Goal: Task Accomplishment & Management: Manage account settings

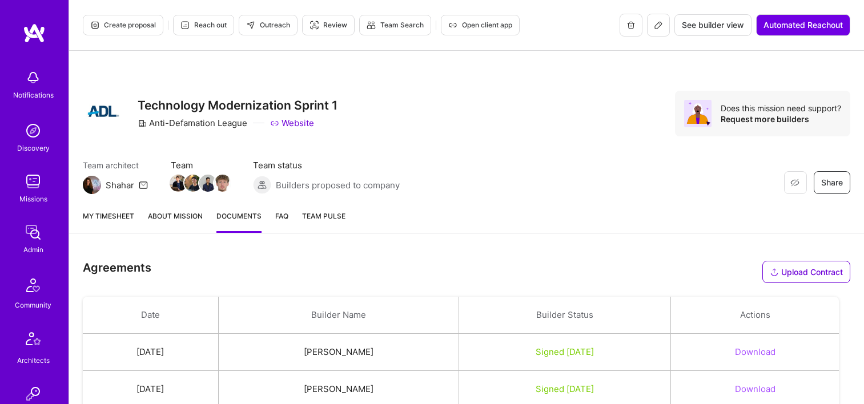
scroll to position [457, 0]
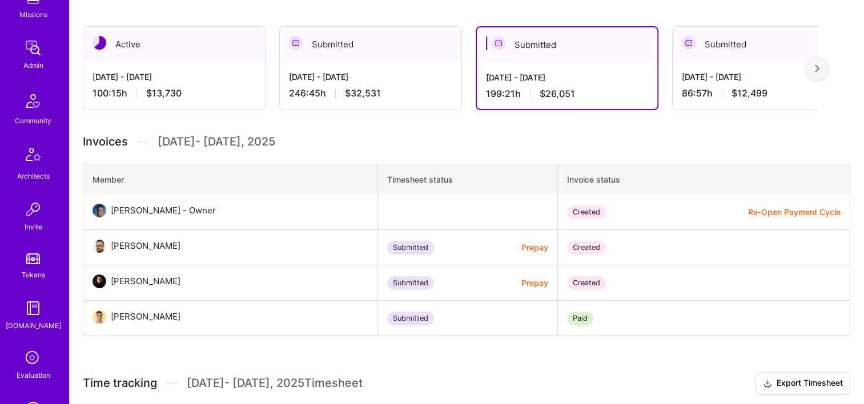
scroll to position [400, 0]
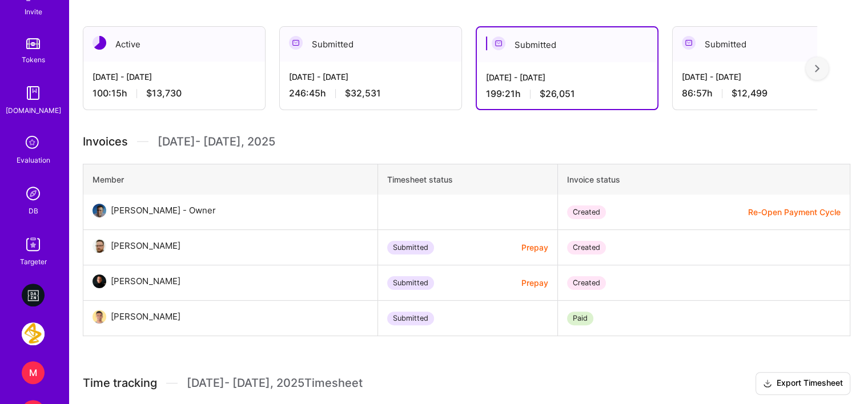
click at [31, 201] on img at bounding box center [33, 193] width 23 height 23
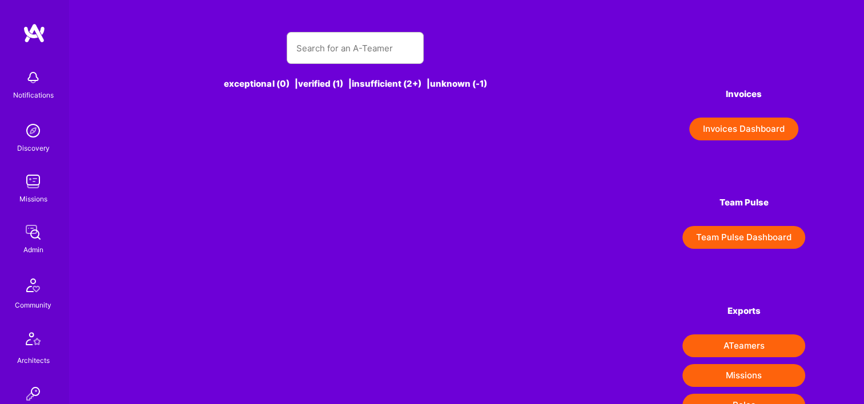
click at [722, 136] on button "Invoices Dashboard" at bounding box center [743, 129] width 109 height 23
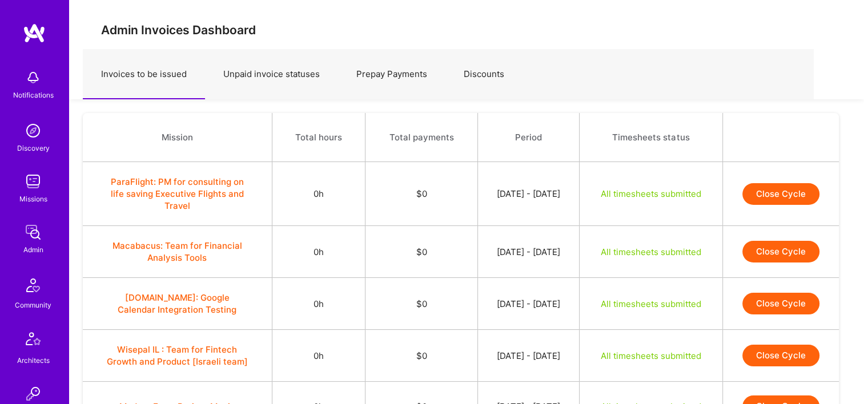
click at [398, 89] on link "Prepay Payments" at bounding box center [391, 75] width 107 height 50
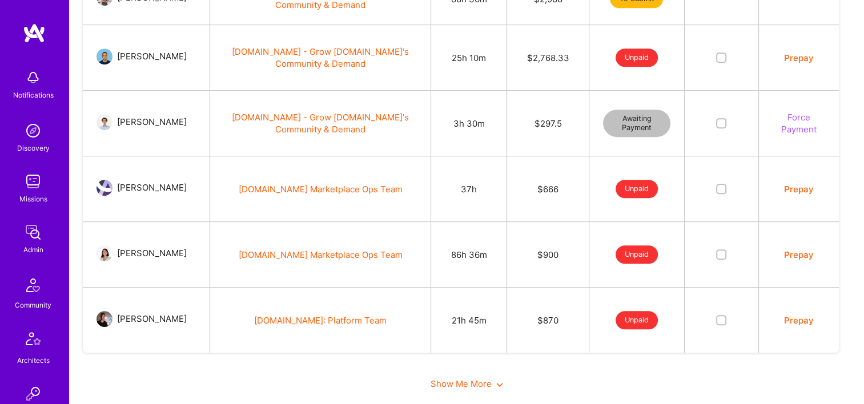
scroll to position [558, 0]
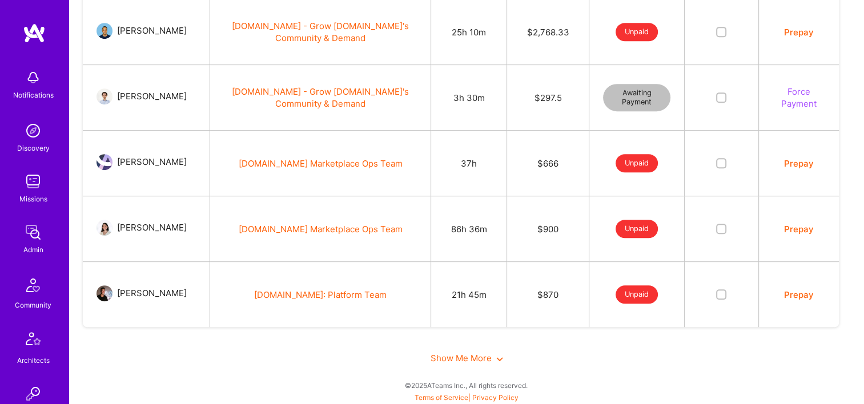
click at [785, 162] on button "Prepay" at bounding box center [799, 164] width 30 height 12
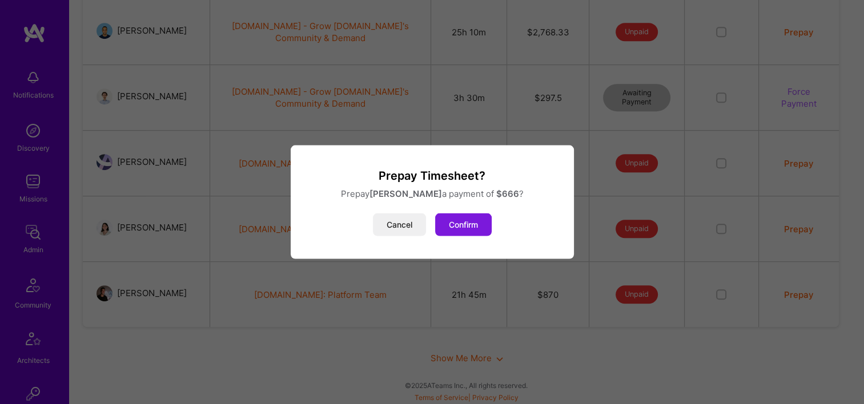
click at [457, 224] on button "Confirm" at bounding box center [463, 225] width 57 height 23
click at [473, 223] on button "Confirm" at bounding box center [463, 225] width 57 height 23
click at [403, 220] on button "Cancel" at bounding box center [399, 225] width 53 height 23
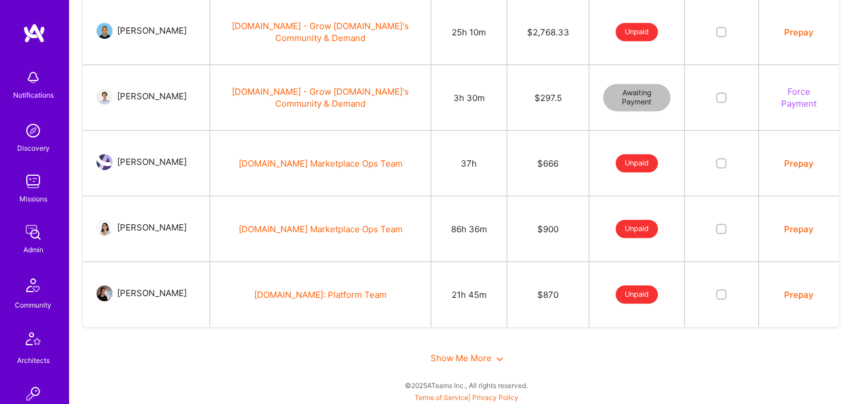
click at [311, 161] on link "A.Team Marketplace Ops Team" at bounding box center [321, 163] width 164 height 11
click at [448, 361] on span "Show Me More" at bounding box center [466, 358] width 73 height 11
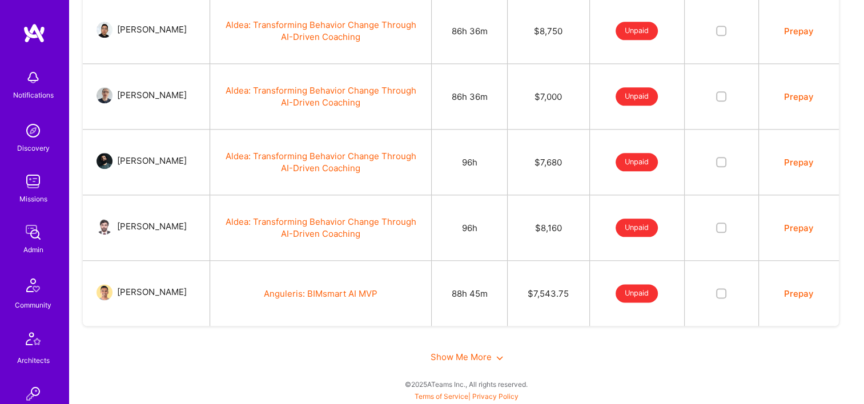
scroll to position [1348, 0]
drag, startPoint x: 459, startPoint y: 359, endPoint x: 460, endPoint y: 351, distance: 8.0
click at [459, 359] on span "Show Me More" at bounding box center [466, 357] width 73 height 11
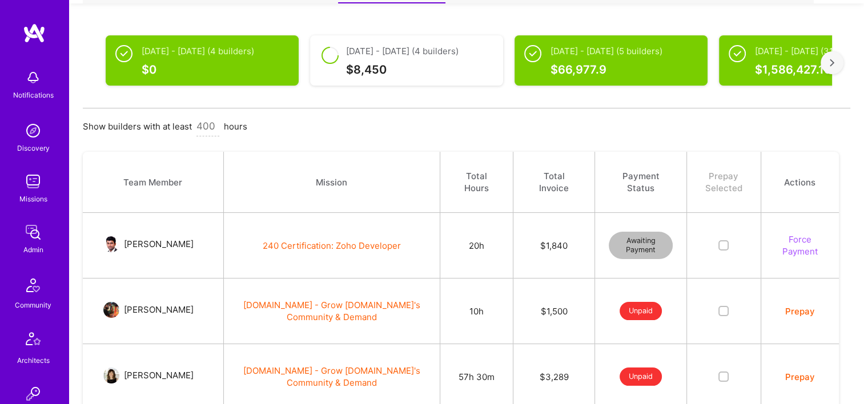
scroll to position [0, 0]
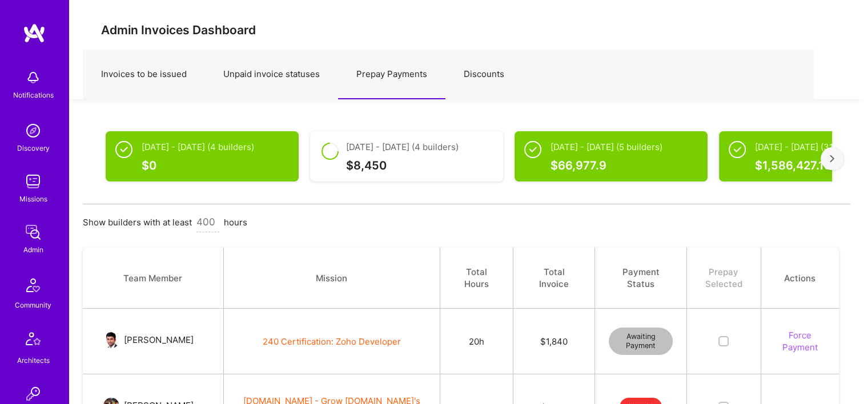
click at [534, 4] on div "Admin Invoices Dashboard Invoices to be issued Unpaid invoice statuses Prepay P…" at bounding box center [466, 49] width 795 height 99
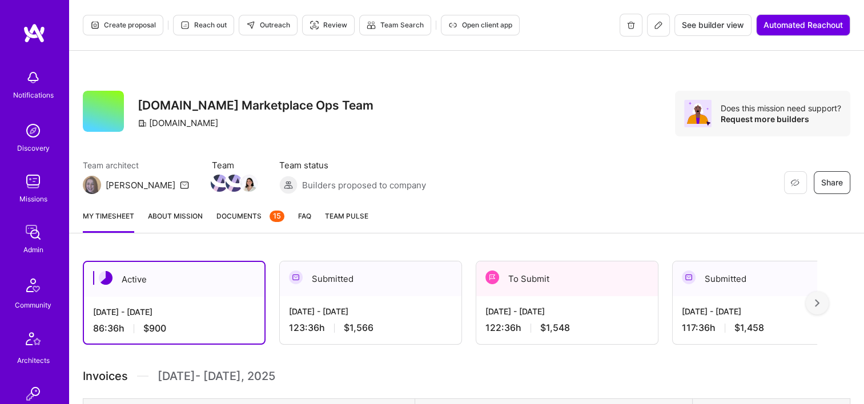
click at [593, 277] on div "To Submit" at bounding box center [567, 278] width 182 height 35
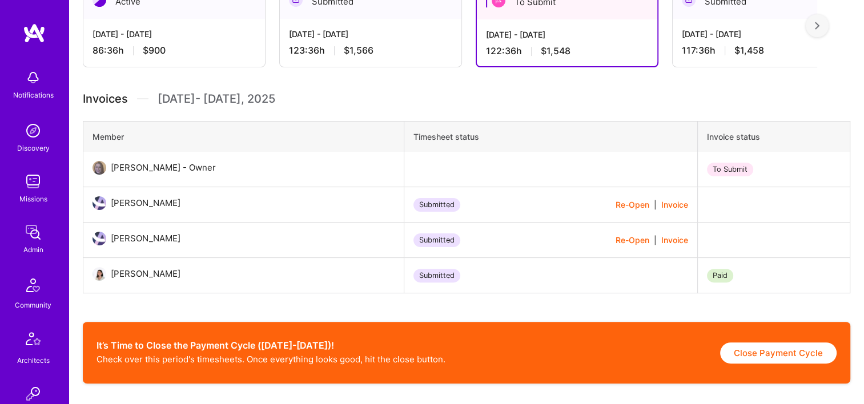
scroll to position [400, 0]
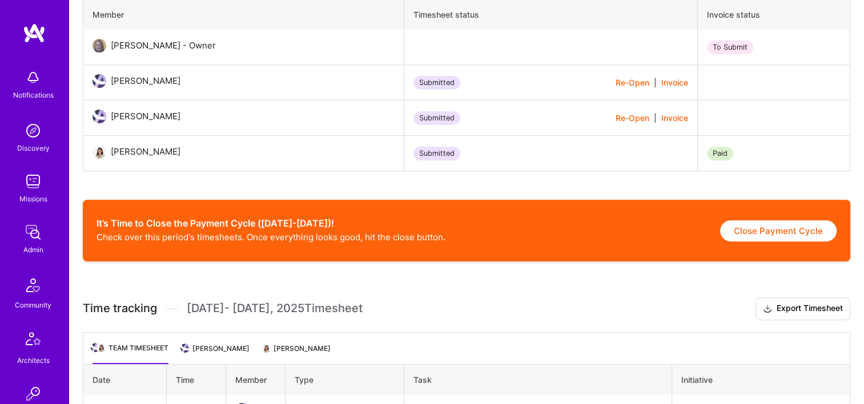
click at [768, 229] on button "Close Payment Cycle" at bounding box center [778, 230] width 116 height 21
select select "68b59e425fbef829c40cd3b4"
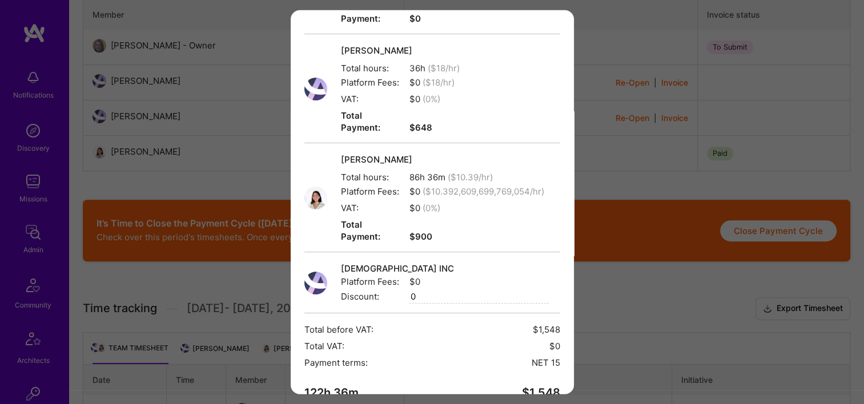
scroll to position [231, 0]
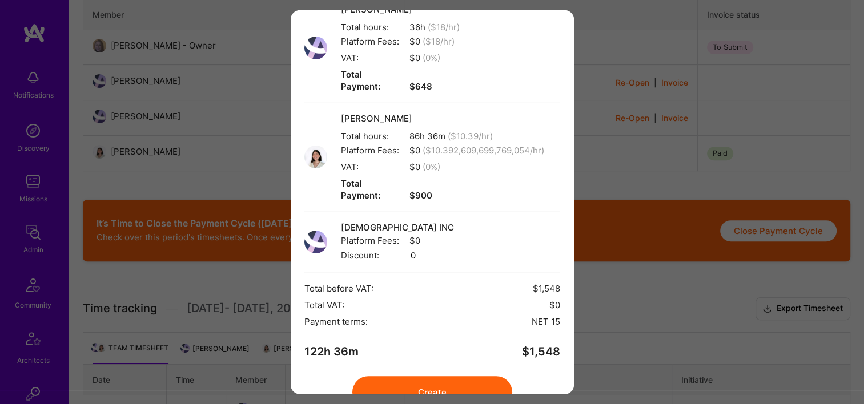
click at [454, 376] on button "Create" at bounding box center [432, 392] width 160 height 32
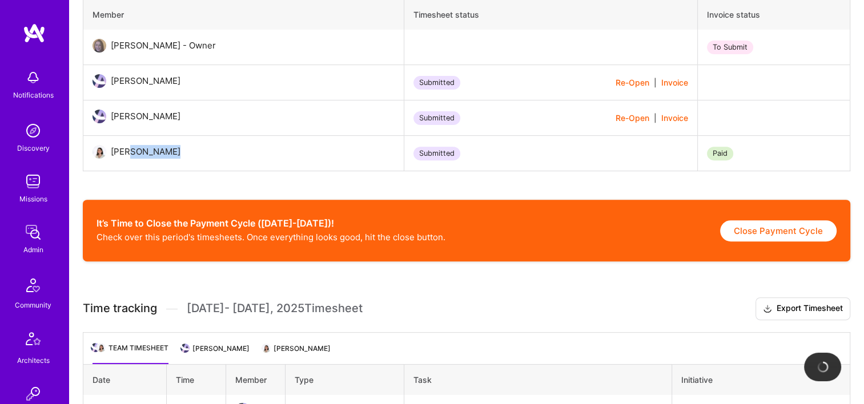
drag, startPoint x: 162, startPoint y: 152, endPoint x: 126, endPoint y: 152, distance: 36.0
click at [126, 152] on div "Stefani Bello" at bounding box center [147, 152] width 83 height 14
drag, startPoint x: 126, startPoint y: 152, endPoint x: 190, endPoint y: 160, distance: 63.9
click at [218, 162] on td "Stefani Bello" at bounding box center [243, 153] width 321 height 35
drag, startPoint x: 160, startPoint y: 153, endPoint x: 110, endPoint y: 151, distance: 49.7
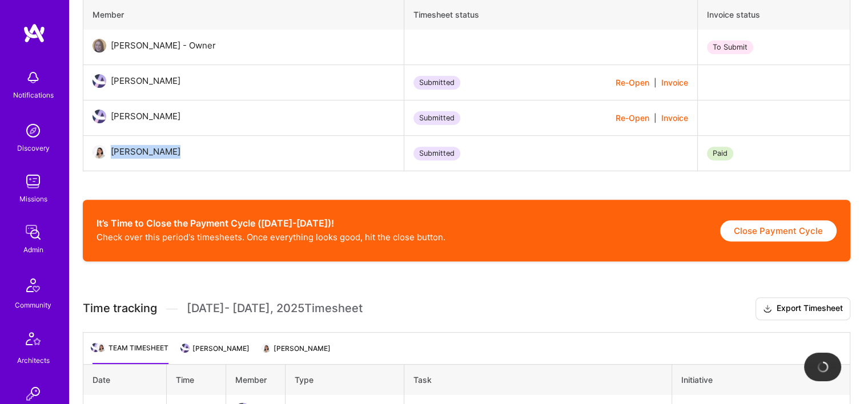
click at [111, 151] on div "Stefani Bello" at bounding box center [146, 152] width 70 height 14
copy div "Stefani Bello"
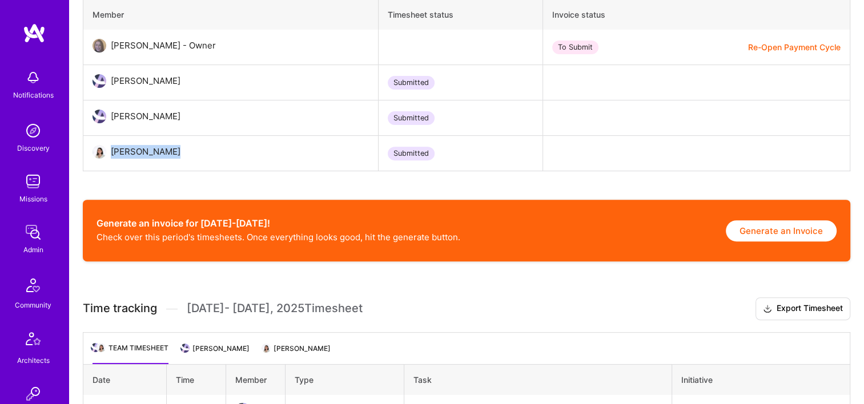
click at [768, 224] on button "Generate an Invoice" at bounding box center [781, 230] width 111 height 21
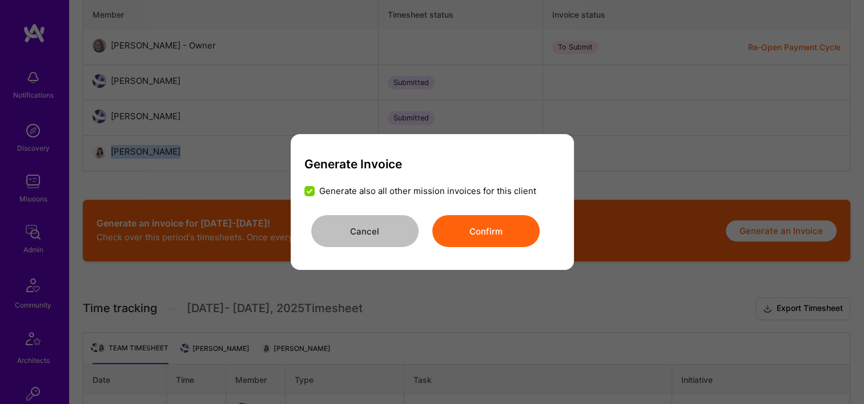
click at [464, 239] on button "Confirm" at bounding box center [485, 231] width 107 height 32
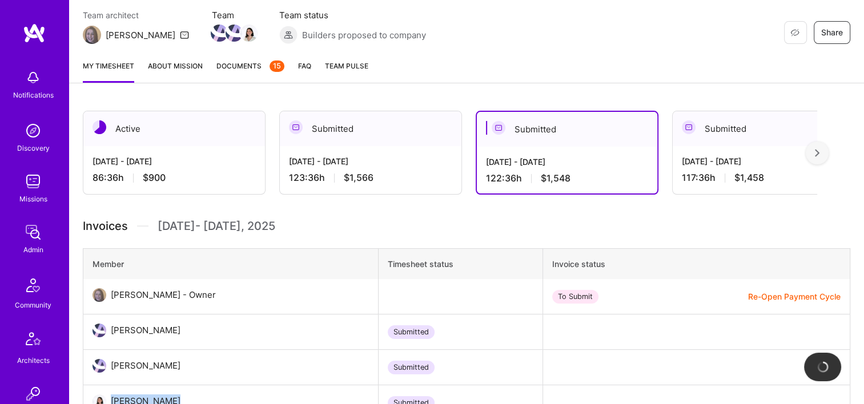
scroll to position [57, 0]
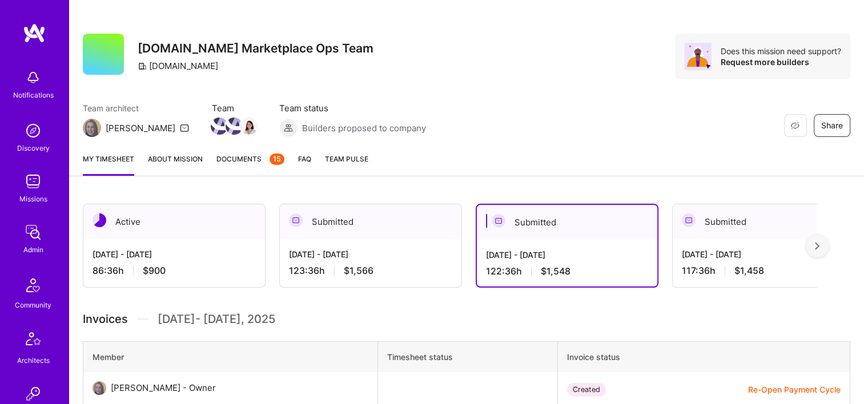
click at [372, 247] on div "Sep 16 - Sep 30, 2025 123:36 h $1,566" at bounding box center [371, 262] width 182 height 47
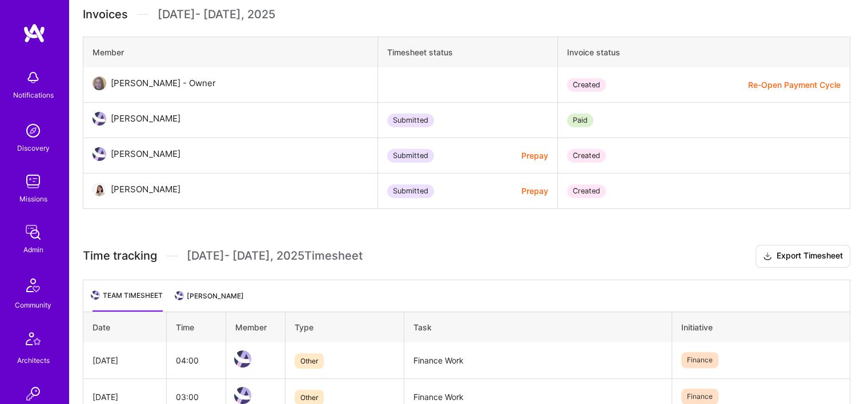
scroll to position [343, 0]
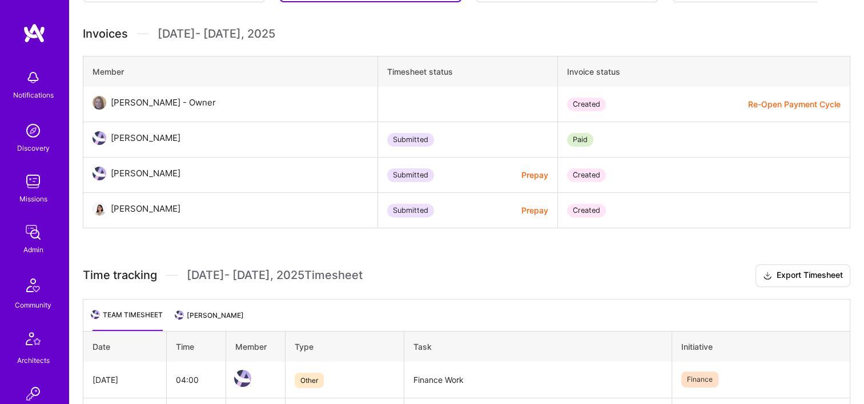
click at [525, 172] on button "Prepay" at bounding box center [534, 175] width 27 height 12
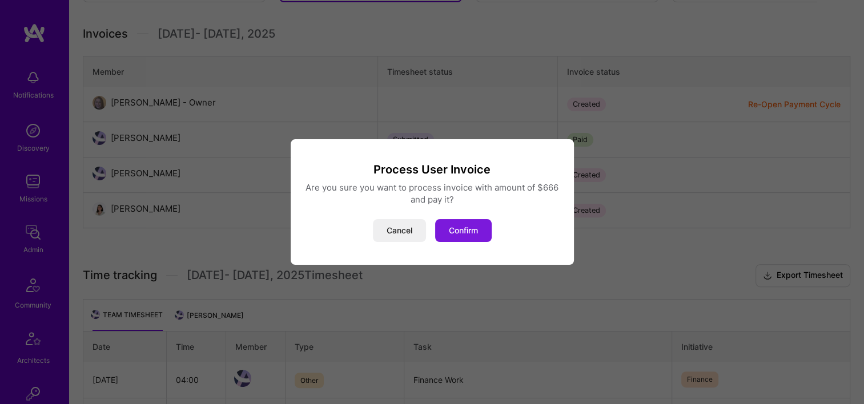
click at [469, 229] on button "Confirm" at bounding box center [463, 230] width 57 height 23
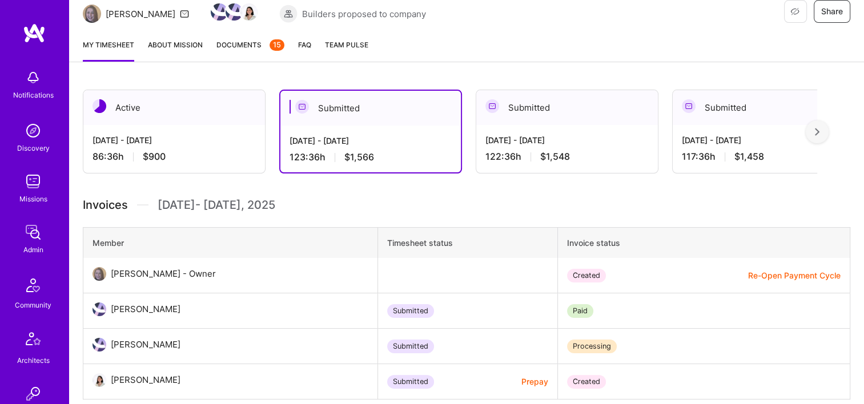
click at [514, 128] on div "Sep 1 - Sep 15, 2025 122:36 h $1,548" at bounding box center [567, 148] width 182 height 47
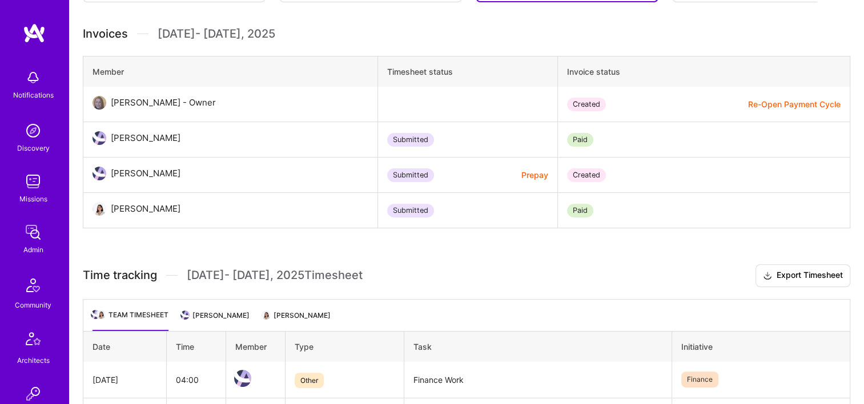
click at [521, 174] on button "Prepay" at bounding box center [534, 175] width 27 height 12
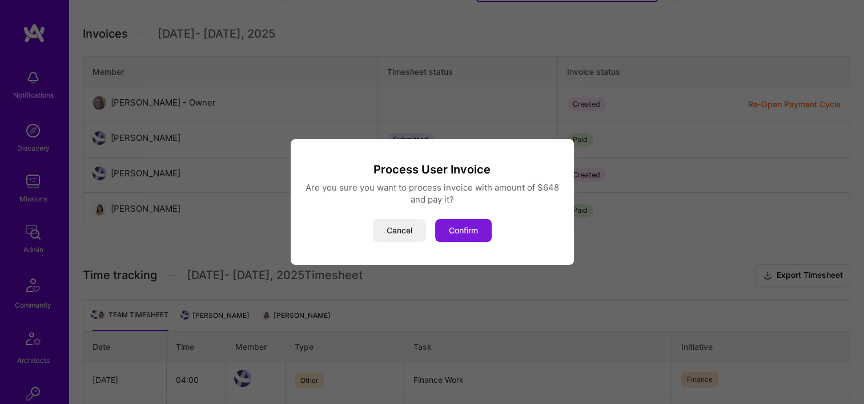
click at [478, 224] on button "Confirm" at bounding box center [463, 230] width 57 height 23
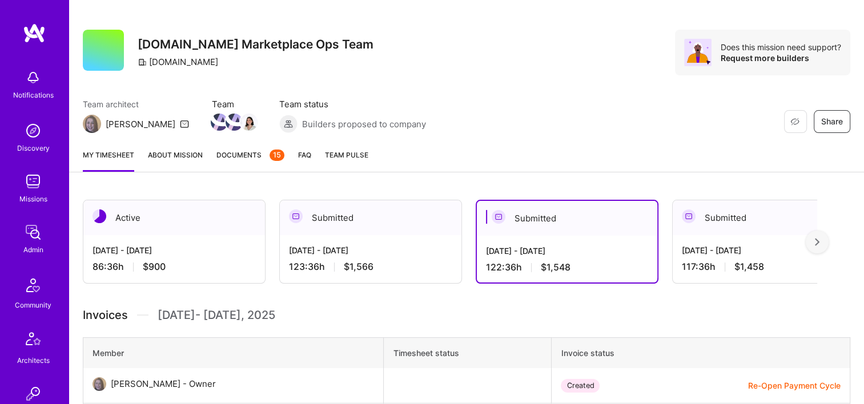
scroll to position [57, 0]
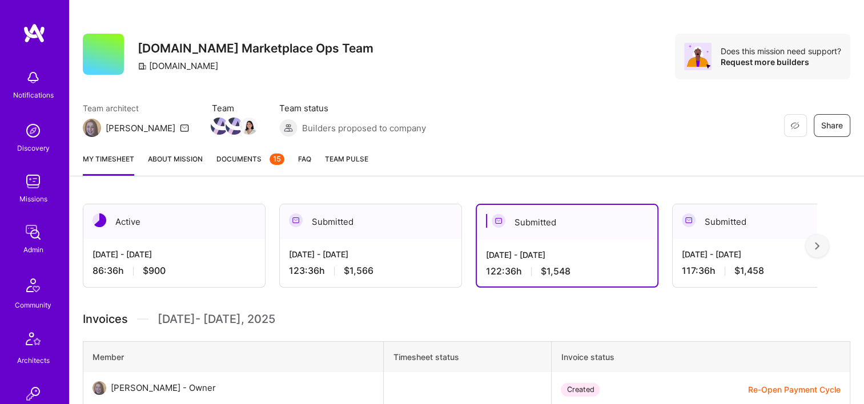
click at [413, 219] on div "Submitted" at bounding box center [371, 221] width 182 height 35
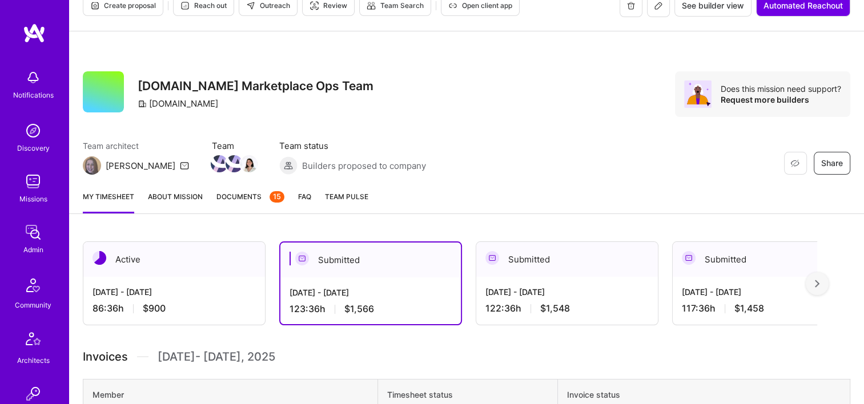
scroll to position [0, 0]
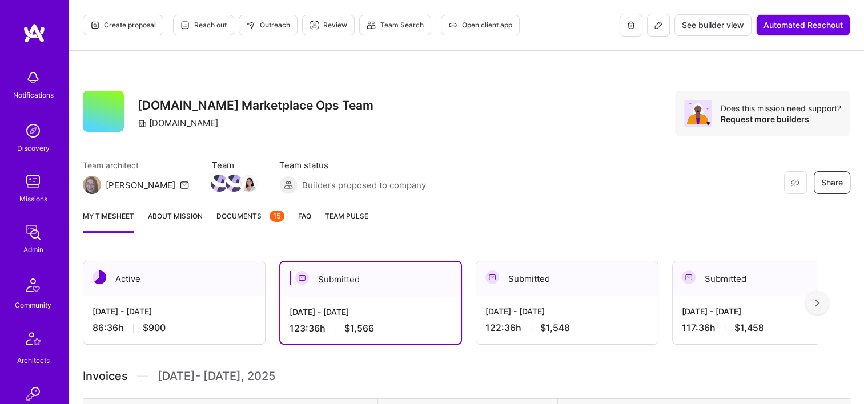
click at [473, 87] on div "Restore Not Interested Share A.Team Marketplace Ops Team A.Team Does this missi…" at bounding box center [466, 126] width 795 height 150
click at [480, 108] on div "Restore Not Interested Share A.Team Marketplace Ops Team A.Team Does this missi…" at bounding box center [466, 114] width 767 height 46
